Goal: Check status: Check status

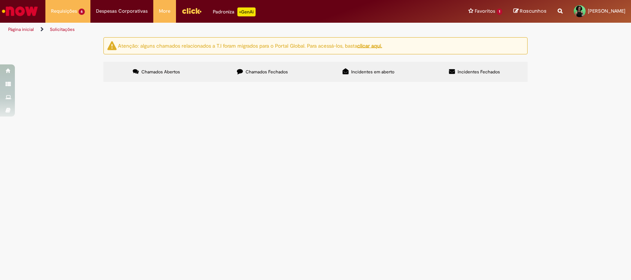
scroll to position [83, 0]
click at [0, 0] on span "Boa tarde, Solicito validação para alteração de férias a termo do GOD da operaç…" at bounding box center [0, 0] width 0 height 0
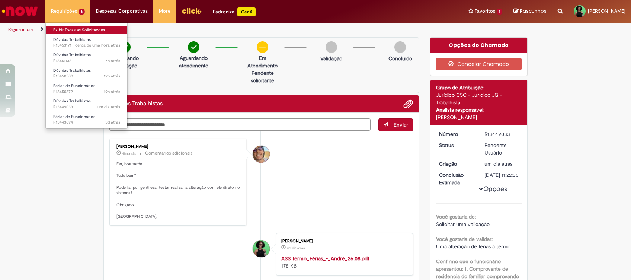
click at [66, 28] on link "Exibir Todas as Solicitações" at bounding box center [87, 30] width 82 height 8
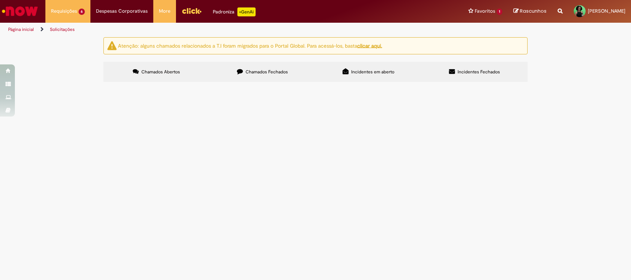
scroll to position [83, 0]
drag, startPoint x: 140, startPoint y: 145, endPoint x: 107, endPoint y: 146, distance: 32.8
click at [0, 0] on td "R13450380" at bounding box center [0, 0] width 0 height 0
copy span "R13450380"
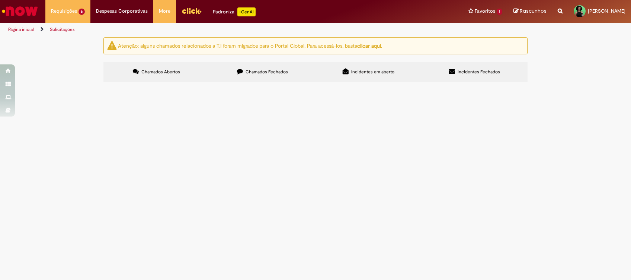
click at [0, 0] on td "R13453171" at bounding box center [0, 0] width 0 height 0
copy span "R13453171"
